Goal: Task Accomplishment & Management: Use online tool/utility

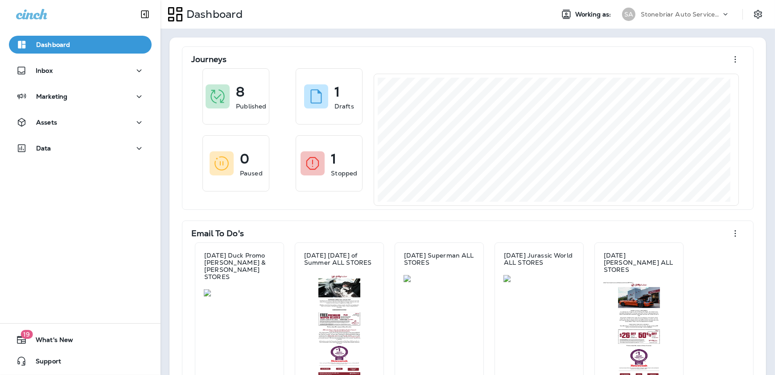
click at [91, 135] on div "Assets" at bounding box center [80, 124] width 161 height 22
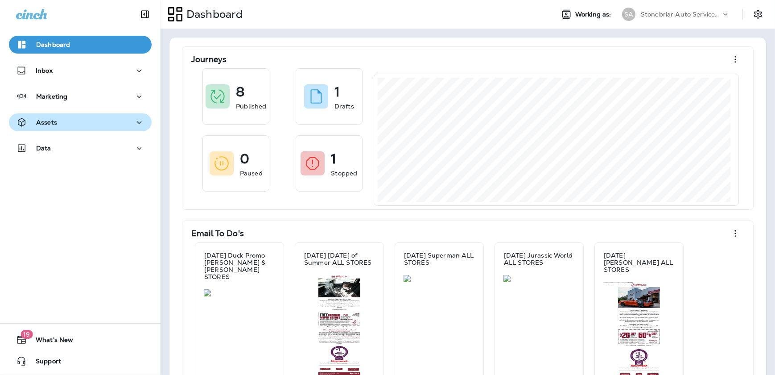
click at [90, 128] on button "Assets" at bounding box center [80, 122] width 143 height 18
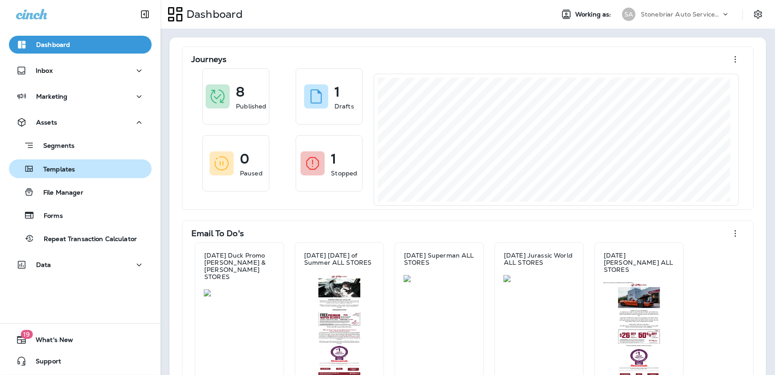
click at [87, 162] on div "Templates" at bounding box center [80, 168] width 136 height 13
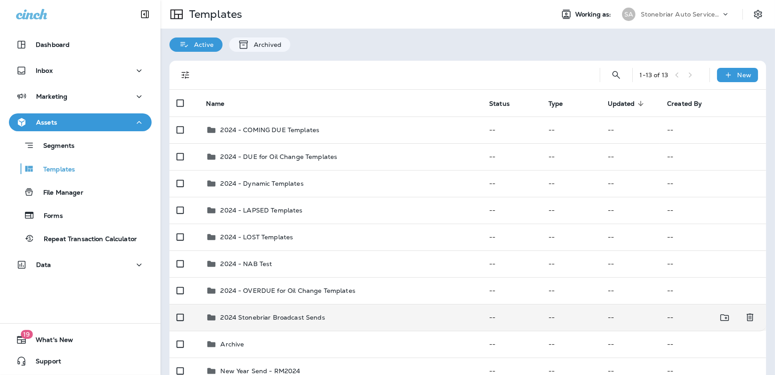
click at [335, 321] on div "2024 Stonebriar Broadcast Sends" at bounding box center [340, 317] width 269 height 11
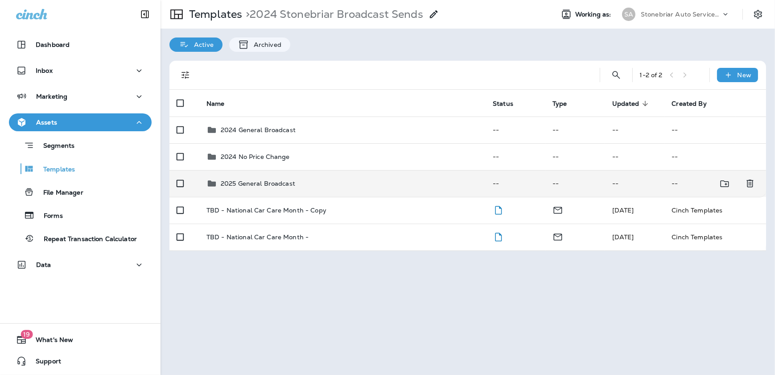
click at [281, 180] on p "2025 General Broadcast" at bounding box center [258, 183] width 74 height 7
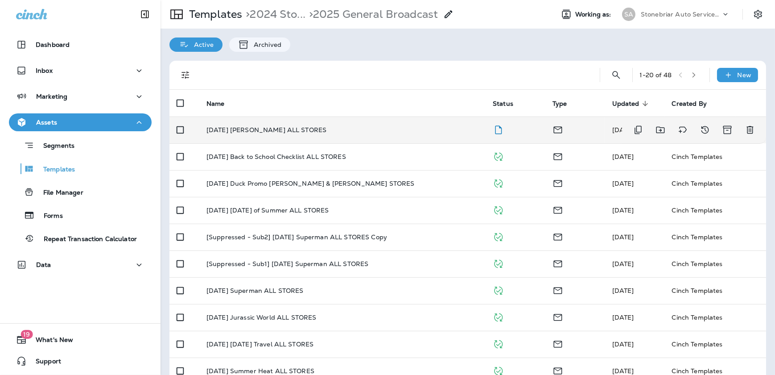
click at [263, 132] on p "[DATE] [PERSON_NAME] ALL STORES" at bounding box center [266, 129] width 120 height 7
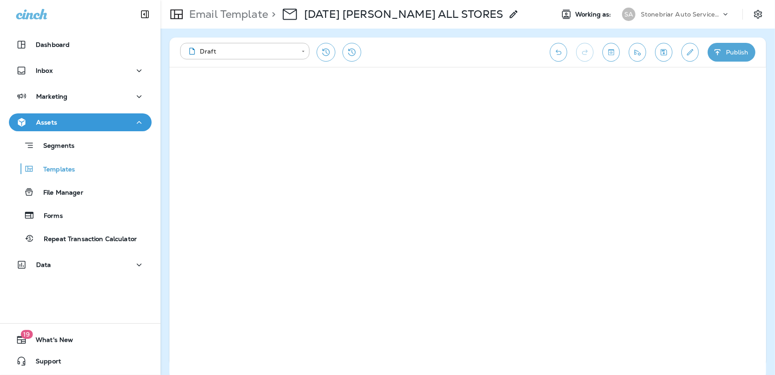
click at [691, 49] on icon "Edit details" at bounding box center [690, 52] width 6 height 6
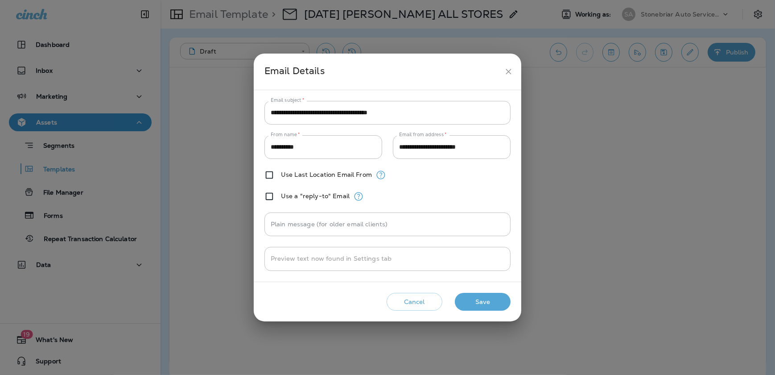
click at [506, 70] on icon "close" at bounding box center [508, 71] width 9 height 9
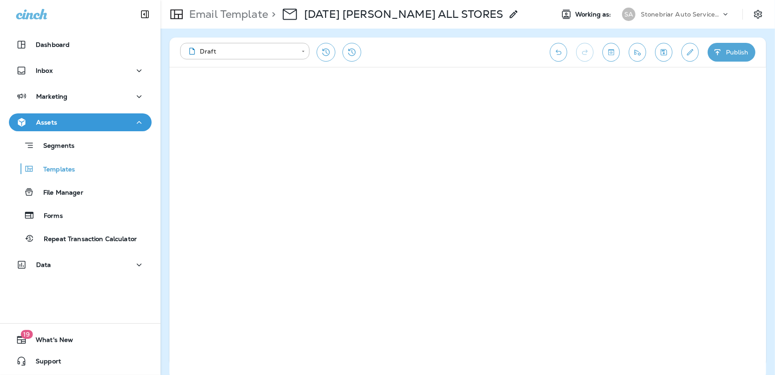
click at [634, 55] on icon "Send test email" at bounding box center [637, 52] width 9 height 9
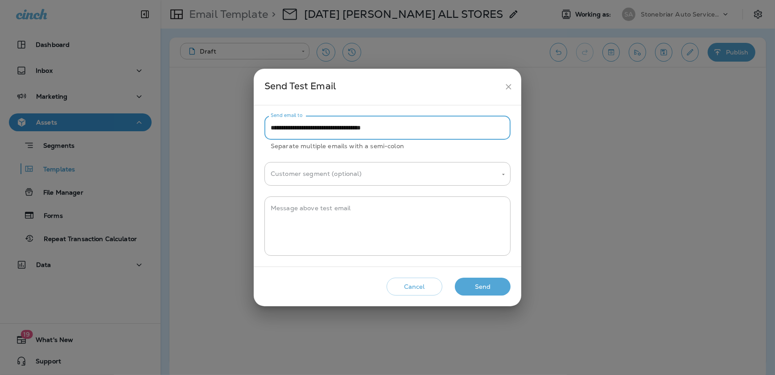
drag, startPoint x: 410, startPoint y: 130, endPoint x: 246, endPoint y: 131, distance: 164.1
click at [247, 131] on div "**********" at bounding box center [387, 187] width 775 height 375
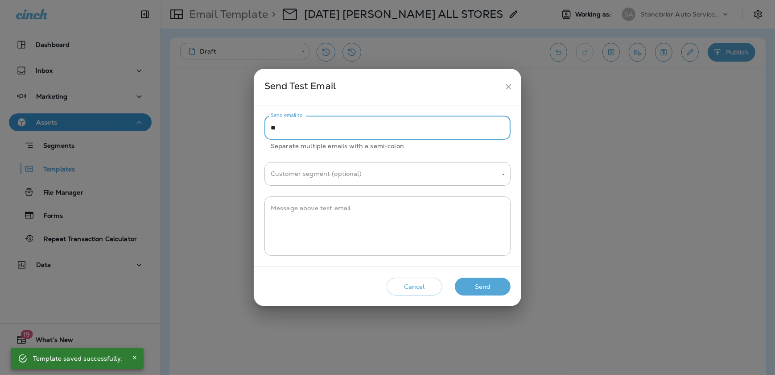
type input "**********"
click at [351, 168] on input "Customer segment (optional)" at bounding box center [380, 174] width 225 height 16
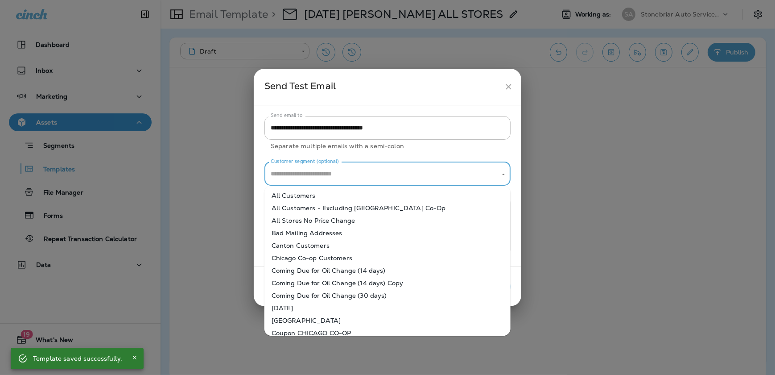
click at [334, 195] on li "All Customers" at bounding box center [387, 195] width 246 height 12
type input "**********"
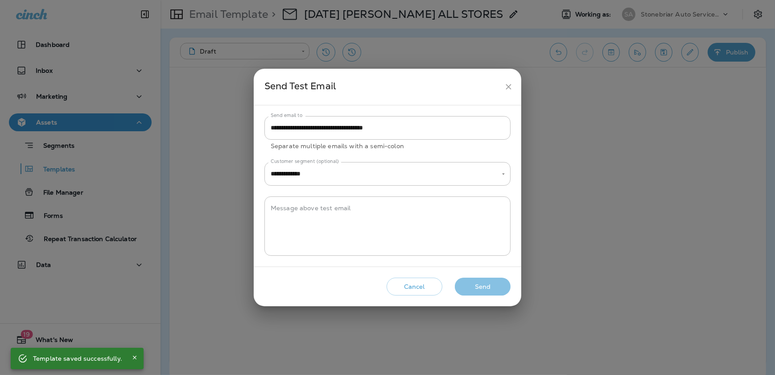
click at [485, 285] on button "Send" at bounding box center [483, 286] width 56 height 18
